Goal: Find specific page/section: Find specific page/section

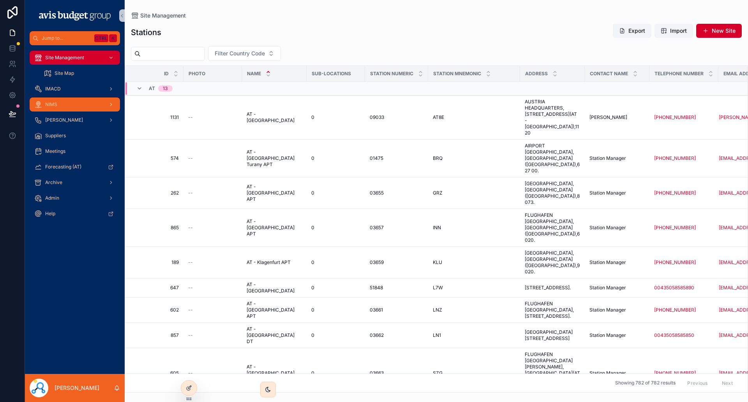
click at [51, 105] on span "NIMS" at bounding box center [51, 104] width 12 height 6
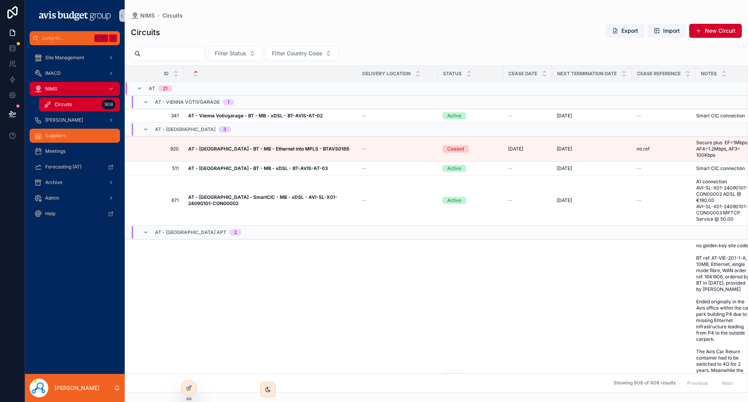
click at [54, 138] on span "Suppliers" at bounding box center [55, 135] width 21 height 6
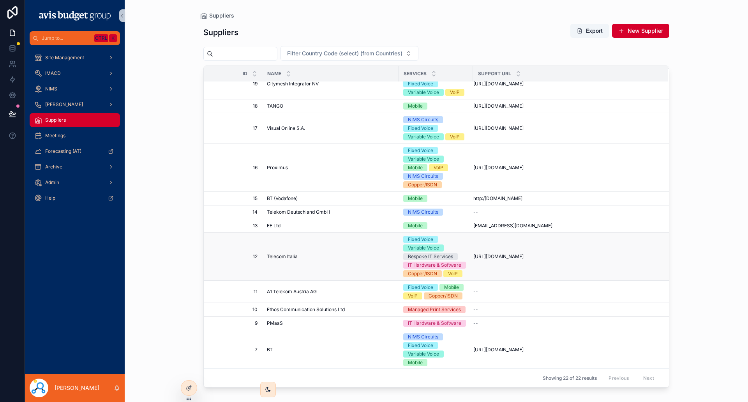
scroll to position [279, 0]
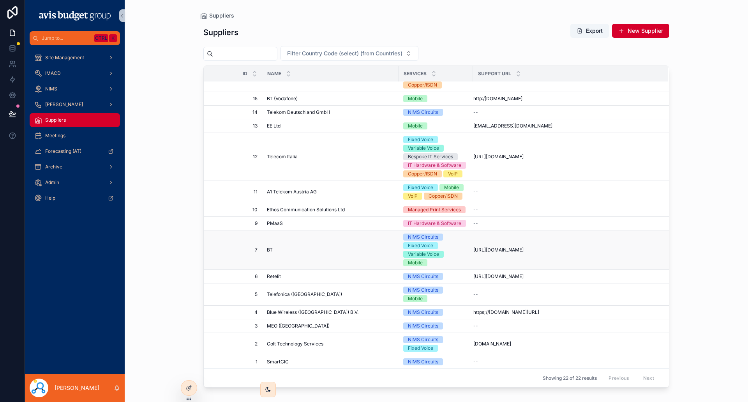
click at [291, 253] on td "BT BT" at bounding box center [330, 249] width 136 height 39
click at [296, 252] on div "BT BT" at bounding box center [330, 250] width 127 height 6
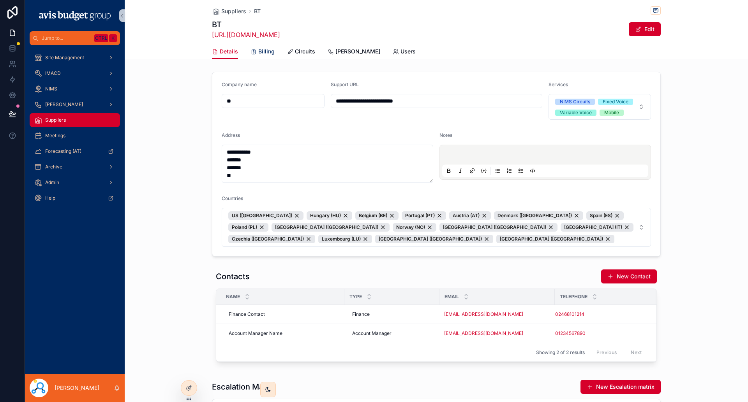
click at [258, 49] on span "Billing" at bounding box center [266, 52] width 16 height 8
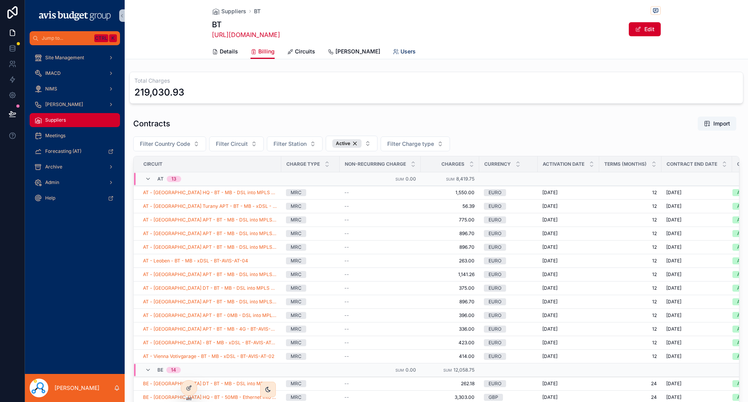
click at [400, 49] on span "Users" at bounding box center [407, 52] width 15 height 8
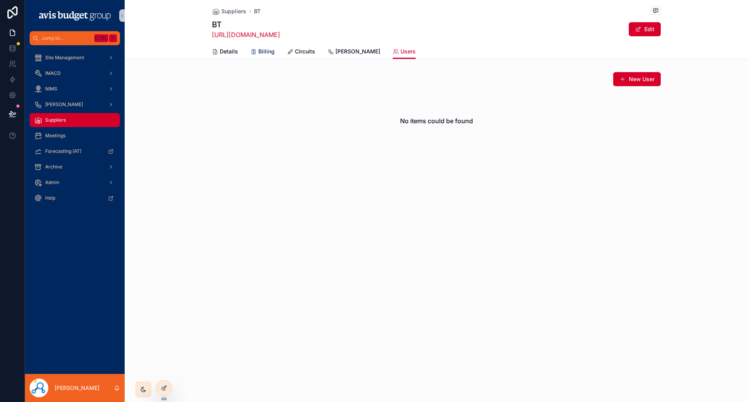
click at [255, 51] on icon "scrollable content" at bounding box center [253, 52] width 6 height 6
